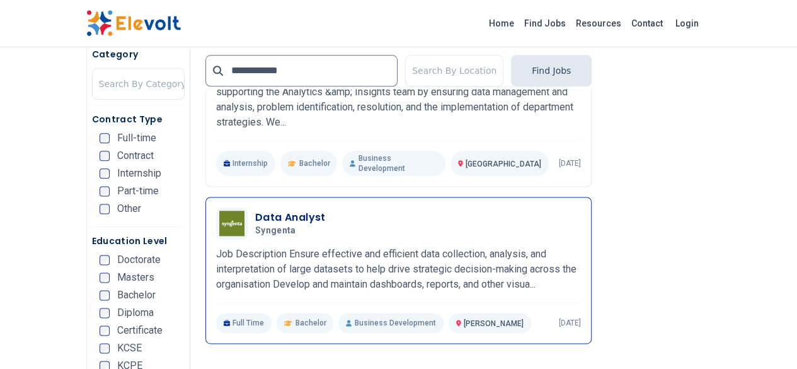
scroll to position [706, 0]
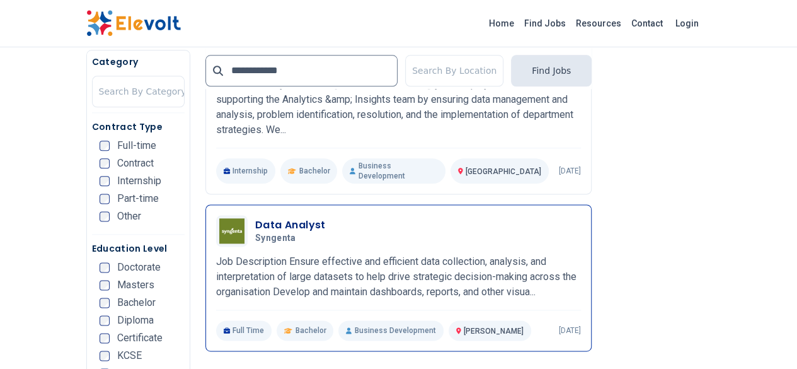
click at [256, 217] on h3 "Data Analyst" at bounding box center [290, 224] width 71 height 15
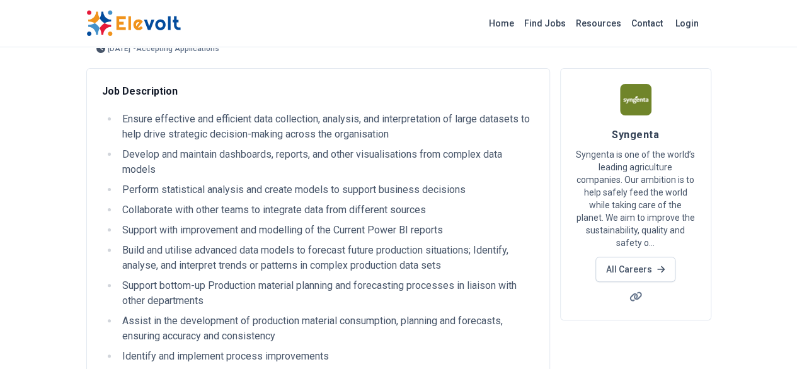
scroll to position [62, 0]
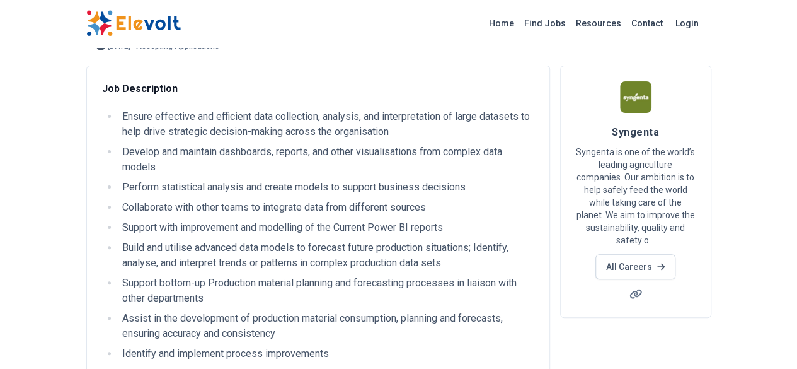
click at [341, 220] on ul "Ensure effective and efficient data collection, analysis, and interpretation of…" at bounding box center [318, 273] width 432 height 328
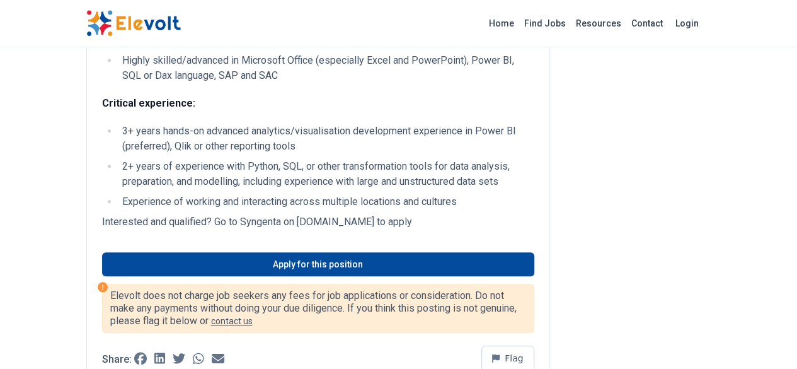
scroll to position [549, 0]
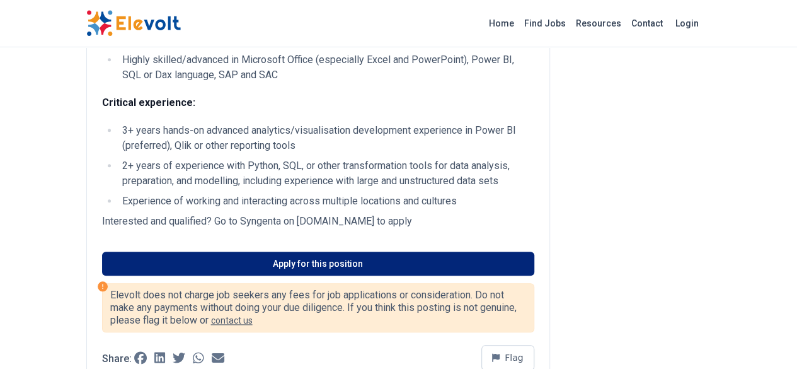
click at [241, 251] on link "Apply for this position" at bounding box center [318, 263] width 432 height 24
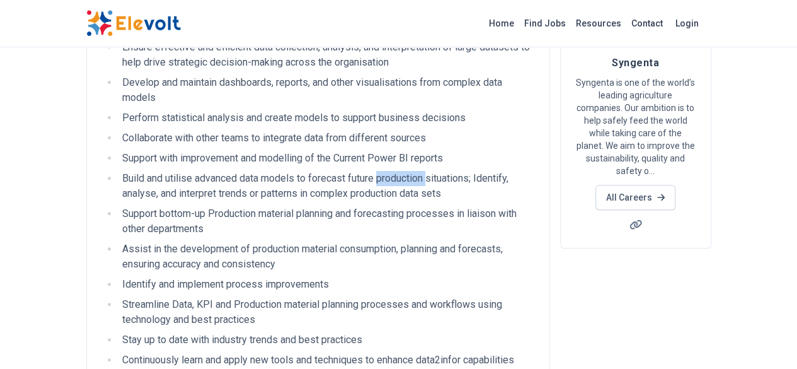
scroll to position [0, 0]
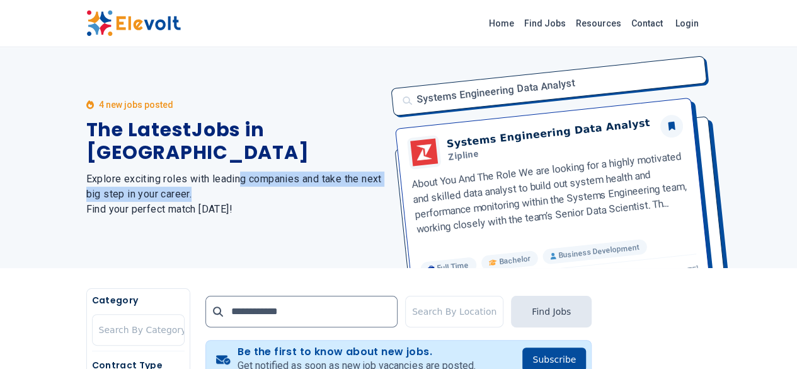
drag, startPoint x: 163, startPoint y: 163, endPoint x: 231, endPoint y: 185, distance: 70.7
click at [231, 185] on h2 "Explore exciting roles with leading companies and take the next big step in you…" at bounding box center [234, 193] width 297 height 45
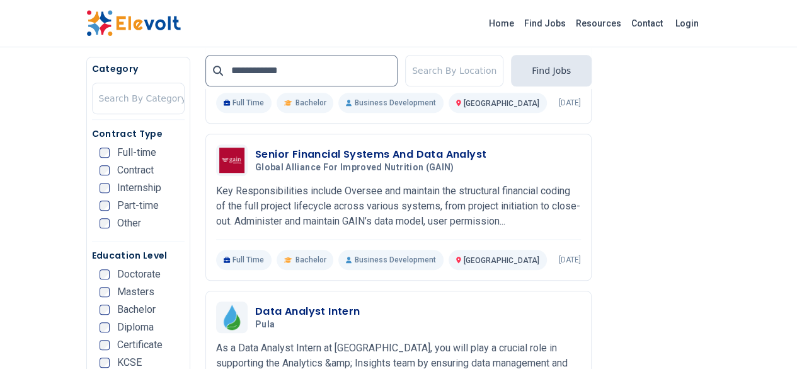
scroll to position [431, 0]
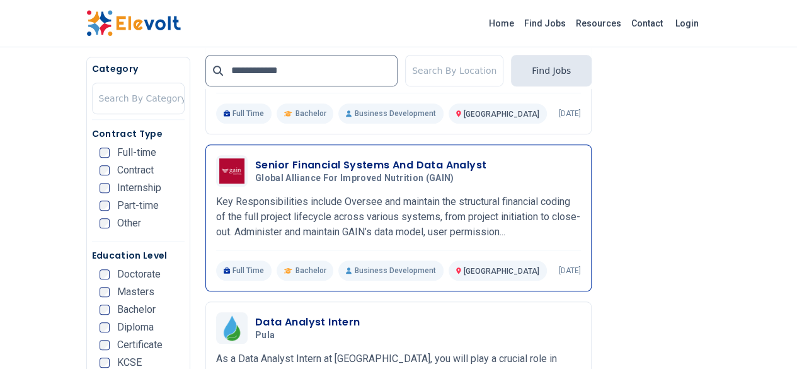
click at [271, 159] on h3 "Senior Financial Systems And Data Analyst" at bounding box center [370, 164] width 231 height 15
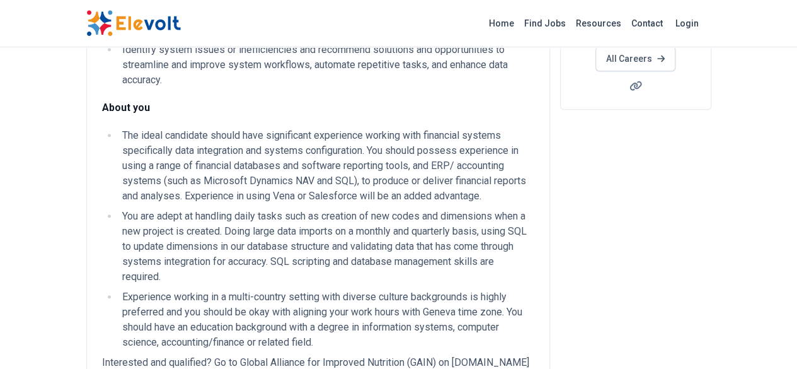
scroll to position [306, 0]
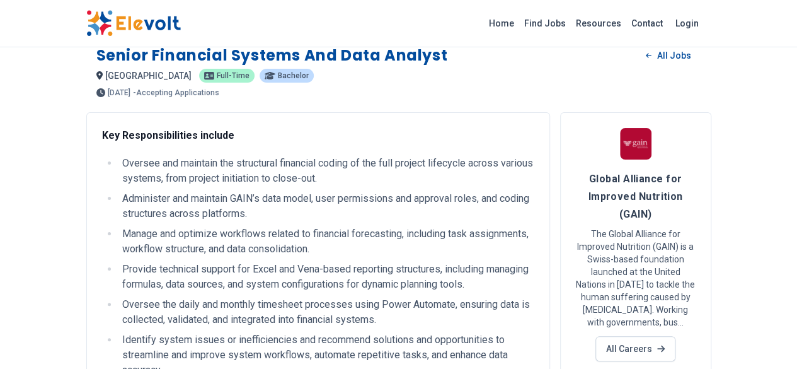
scroll to position [0, 0]
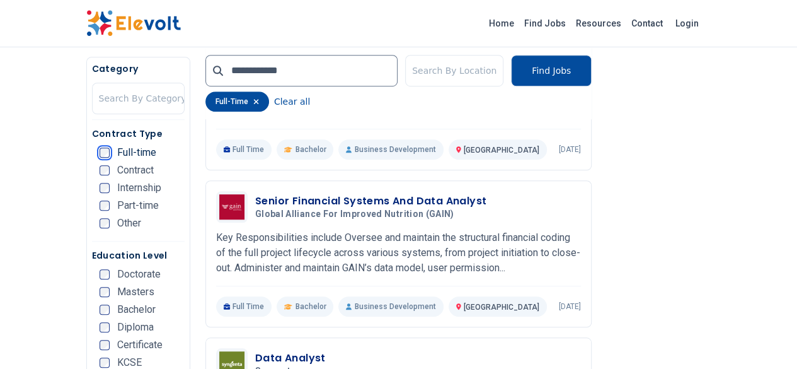
scroll to position [425, 0]
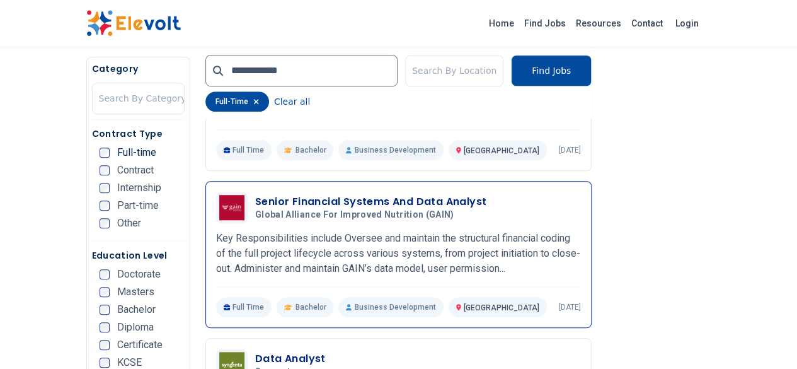
click at [302, 211] on span "Global Alliance for Improved Nutrition (GAIN)" at bounding box center [354, 214] width 199 height 11
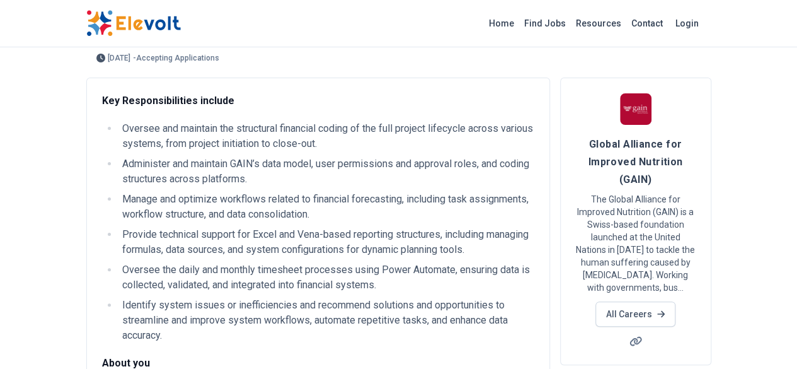
scroll to position [40, 0]
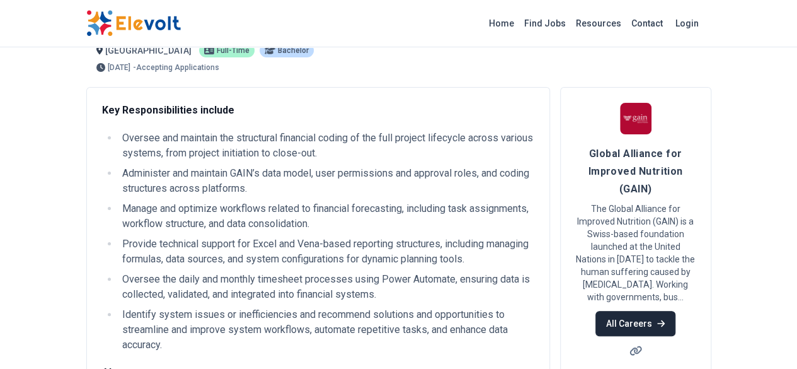
click at [675, 311] on link "All Careers" at bounding box center [635, 323] width 80 height 25
